Goal: Task Accomplishment & Management: Manage account settings

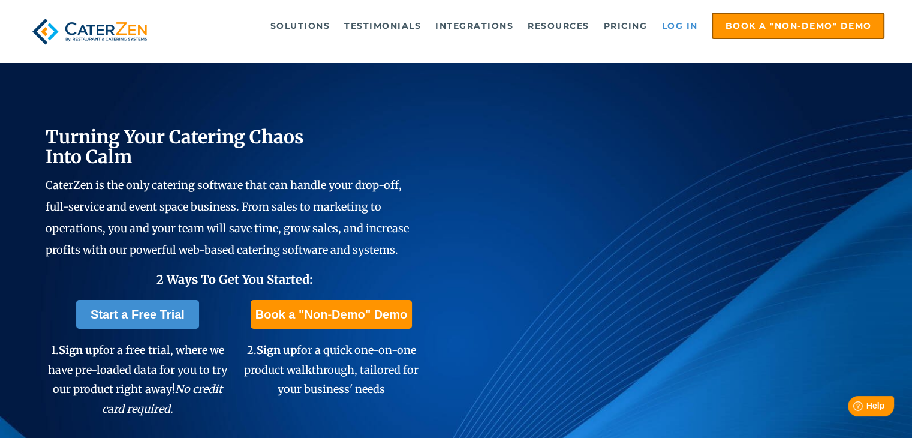
click at [676, 29] on link "Log in" at bounding box center [679, 26] width 48 height 24
click at [669, 27] on link "Log in" at bounding box center [679, 26] width 48 height 24
click at [689, 22] on link "Log in" at bounding box center [679, 26] width 48 height 24
